Goal: Navigation & Orientation: Find specific page/section

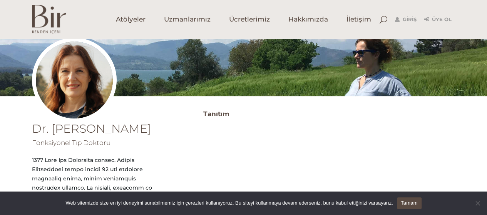
scroll to position [116, 0]
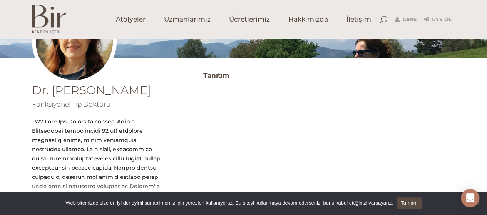
click at [407, 203] on link "Tamam" at bounding box center [409, 204] width 25 height 12
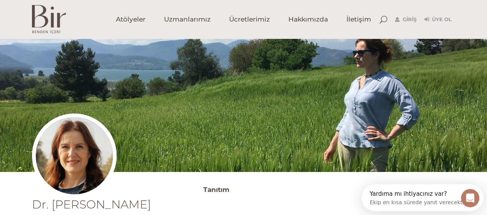
scroll to position [154, 0]
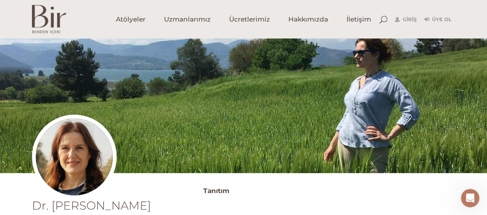
scroll to position [0, 0]
click at [359, 18] on span "İletişim" at bounding box center [359, 19] width 25 height 9
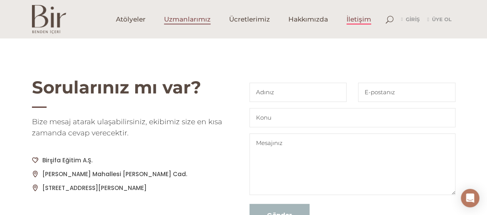
click at [168, 20] on span "Uzmanlarımız" at bounding box center [187, 19] width 47 height 9
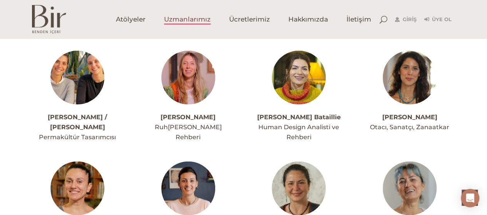
scroll to position [886, 0]
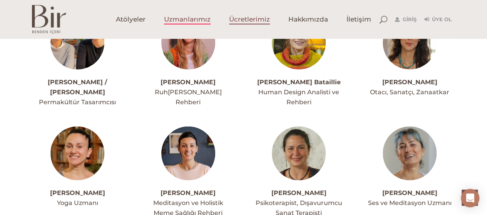
click at [259, 14] on link "Ücretlerimiz" at bounding box center [249, 19] width 59 height 39
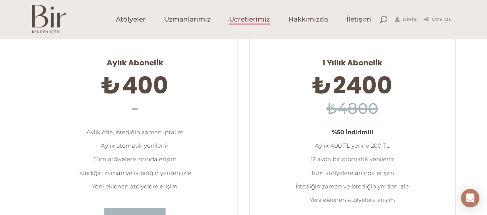
scroll to position [154, 0]
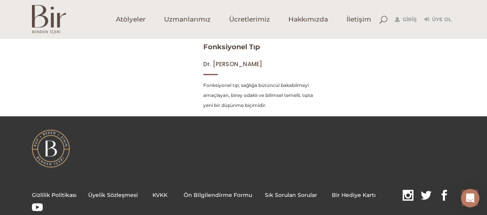
scroll to position [428, 0]
